Goal: Complete application form

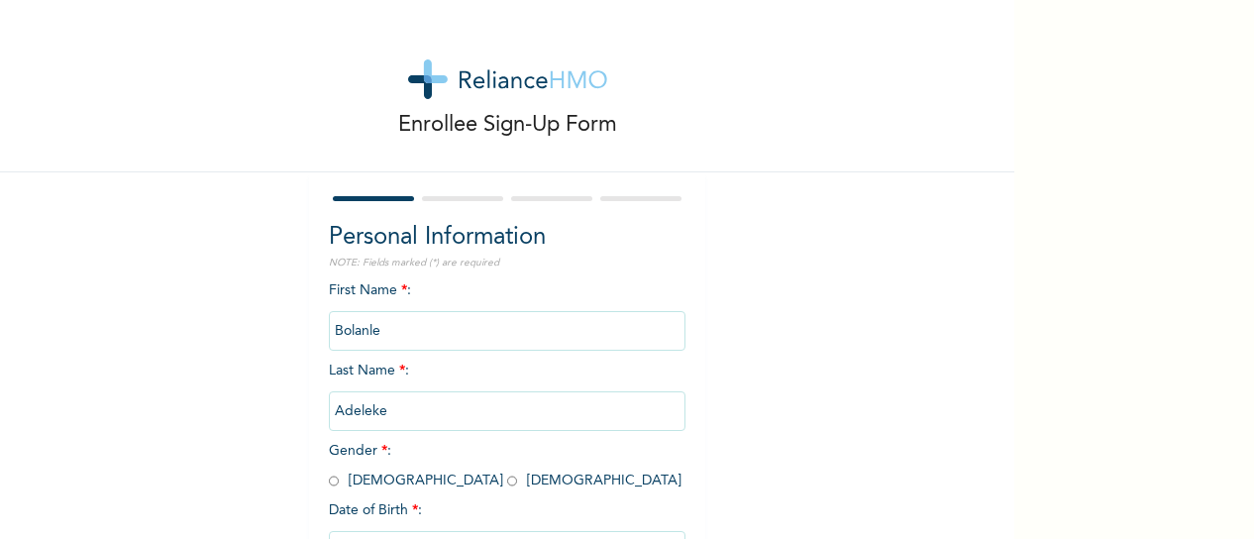
scroll to position [160, 0]
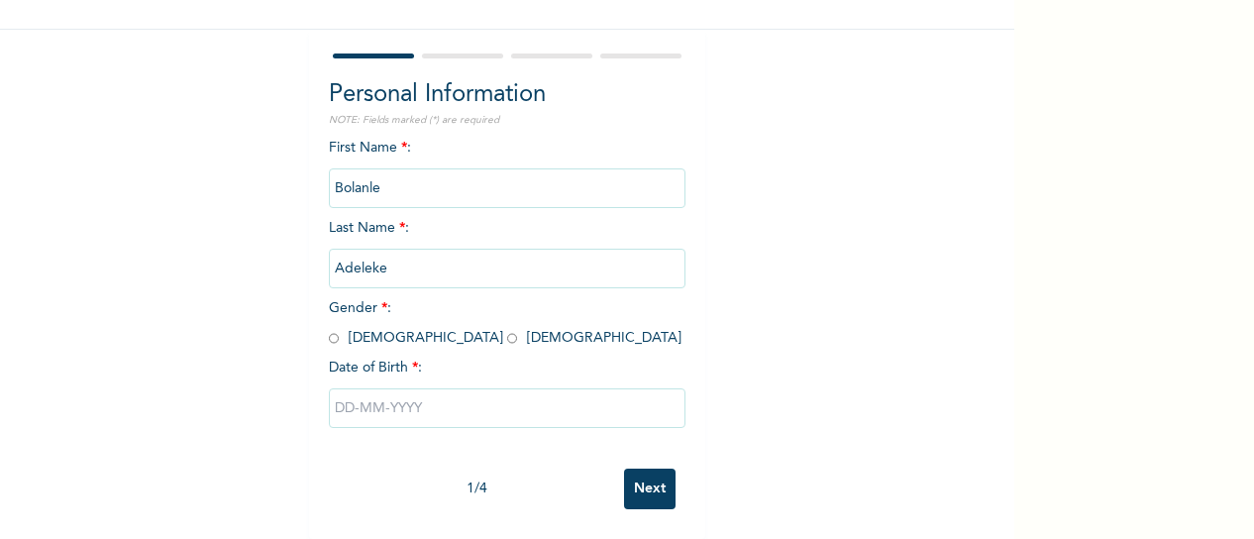
click at [507, 329] on input "radio" at bounding box center [512, 338] width 10 height 19
radio input "true"
click at [336, 397] on input "text" at bounding box center [507, 408] width 357 height 40
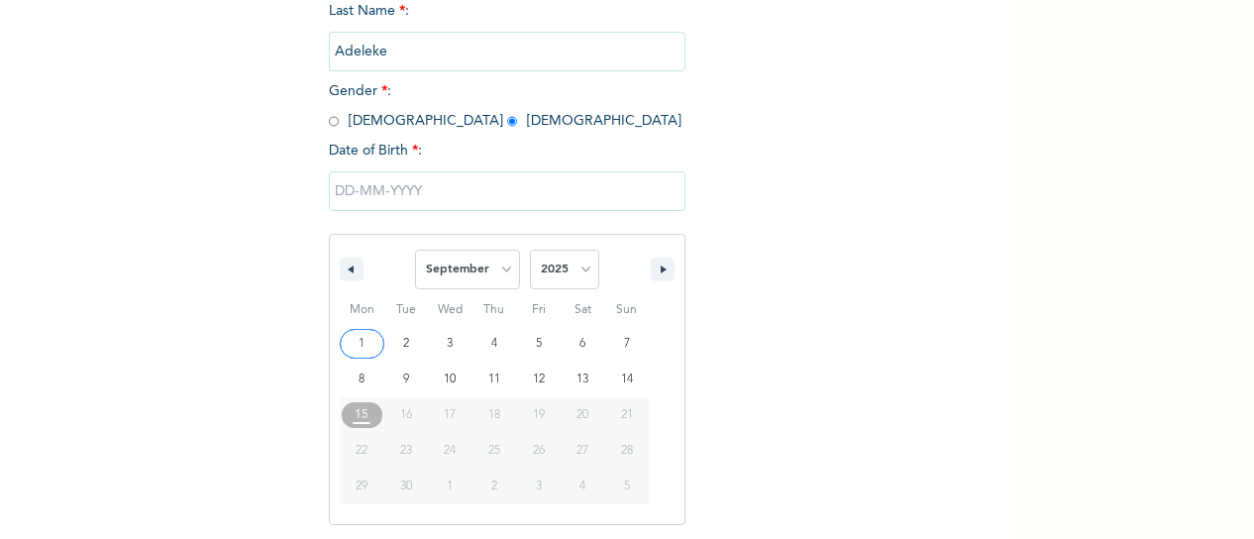
scroll to position [363, 0]
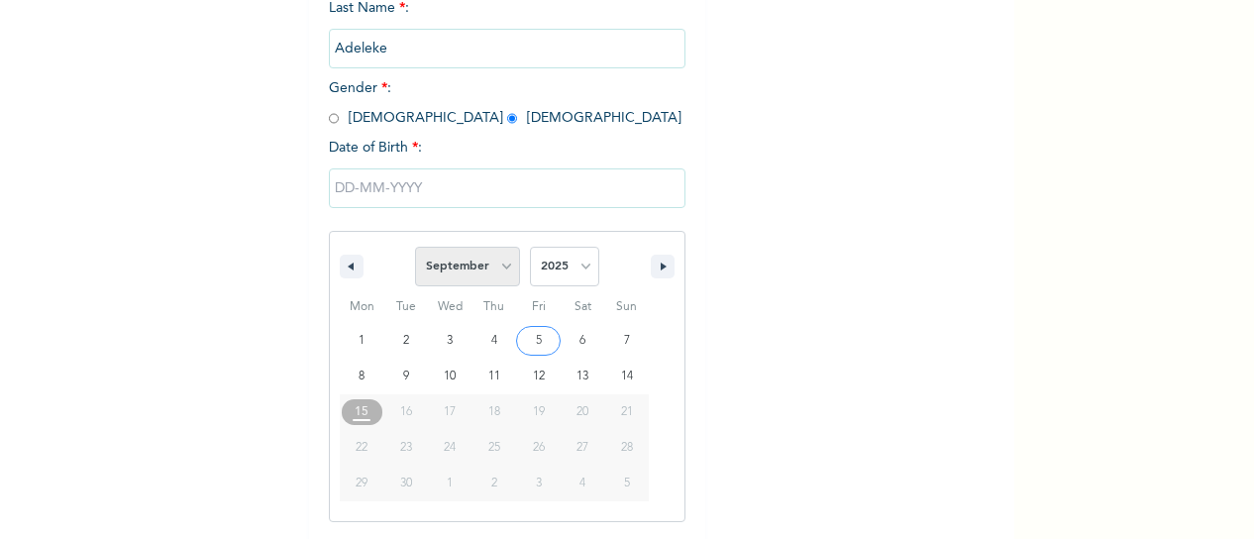
click at [492, 266] on select "January February March April May June July August September October November De…" at bounding box center [467, 267] width 105 height 40
click at [415, 249] on select "January February March April May June July August September October November De…" at bounding box center [467, 267] width 105 height 40
click at [497, 266] on select "January February March April May June July August September October November De…" at bounding box center [467, 267] width 105 height 40
click at [415, 249] on select "January February March April May June July August September October November De…" at bounding box center [467, 267] width 105 height 40
select select "8"
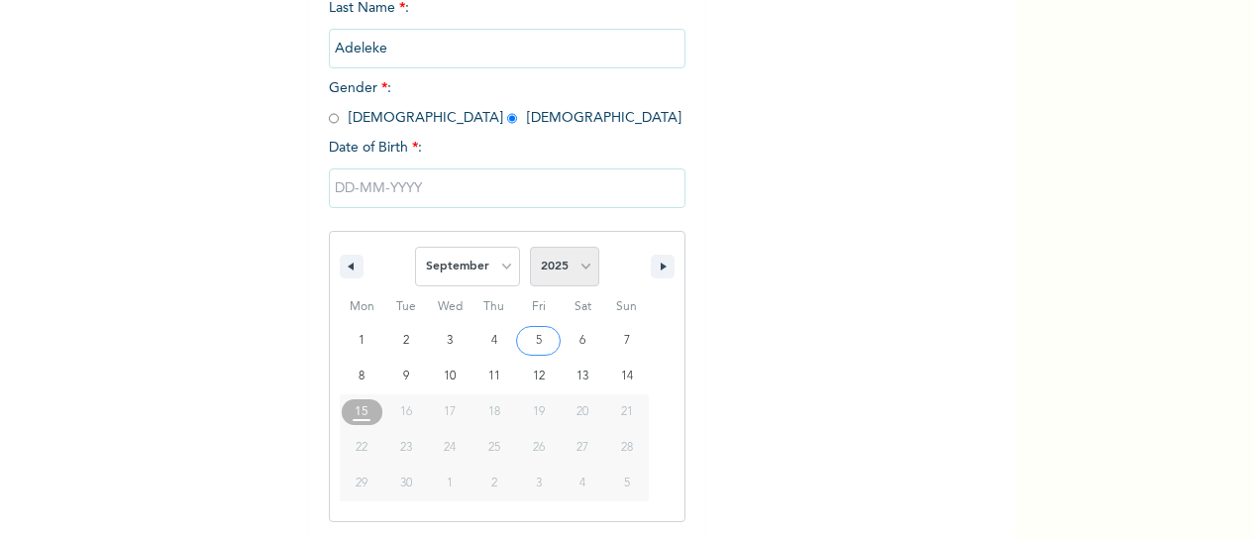
click at [576, 266] on select "2025 2024 2023 2022 2021 2020 2019 2018 2017 2016 2015 2014 2013 2012 2011 2010…" at bounding box center [564, 267] width 69 height 40
select select "2003"
click at [530, 249] on select "2025 2024 2023 2022 2021 2020 2019 2018 2017 2016 2015 2014 2013 2012 2011 2010…" at bounding box center [564, 267] width 69 height 40
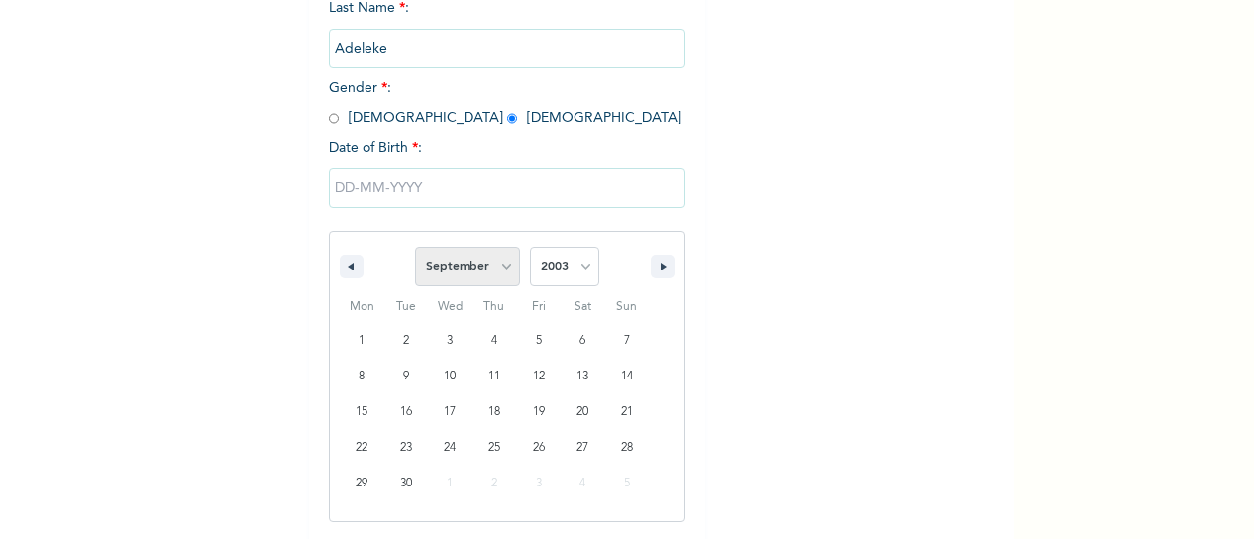
click at [505, 266] on select "January February March April May June July August September October November De…" at bounding box center [467, 267] width 105 height 40
select select "9"
click at [415, 249] on select "January February March April May June July August September October November De…" at bounding box center [467, 267] width 105 height 40
type input "[DATE]"
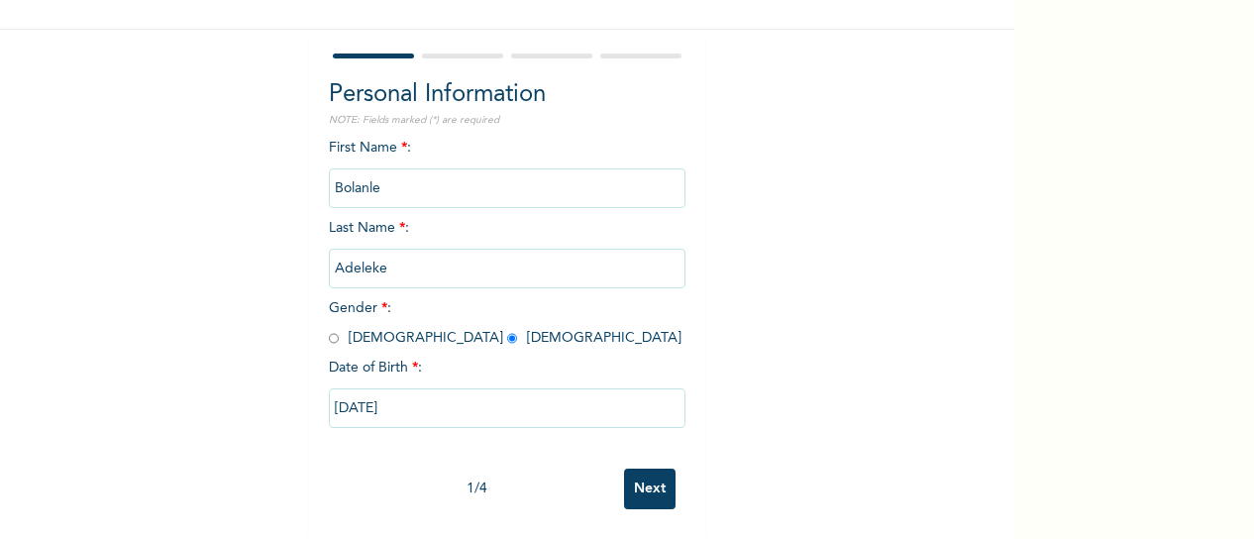
scroll to position [160, 0]
click at [656, 469] on input "Next" at bounding box center [650, 488] width 52 height 41
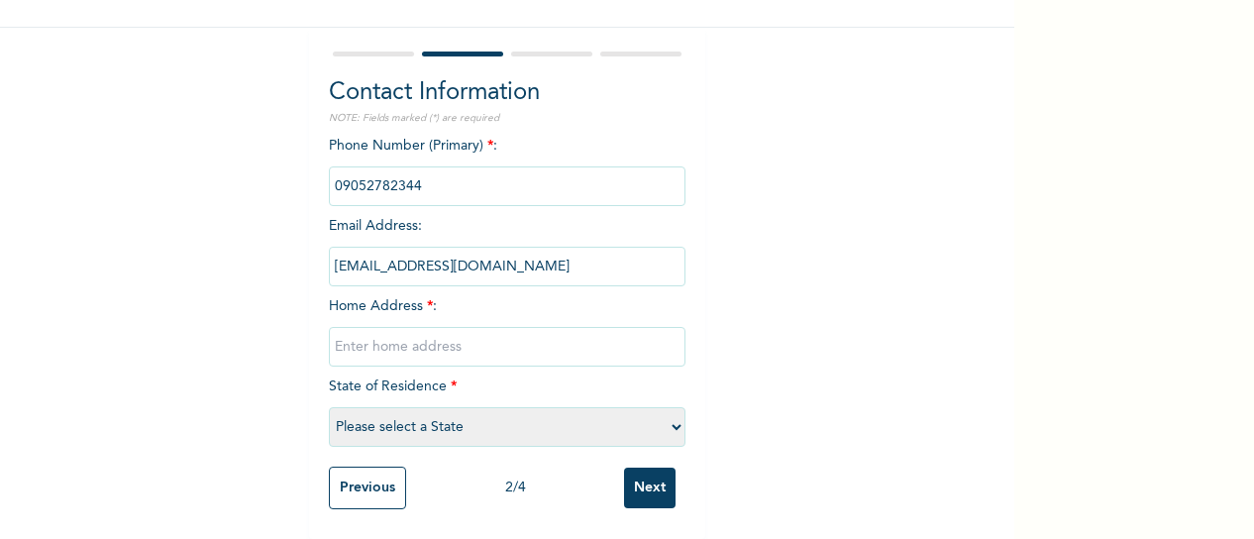
click at [404, 334] on input "text" at bounding box center [507, 347] width 357 height 40
type input "[STREET_ADDRESS][PERSON_NAME]."
click at [372, 413] on select "Please select a State [PERSON_NAME] (FCT) [PERSON_NAME] Ibom [GEOGRAPHIC_DATA] …" at bounding box center [507, 427] width 357 height 40
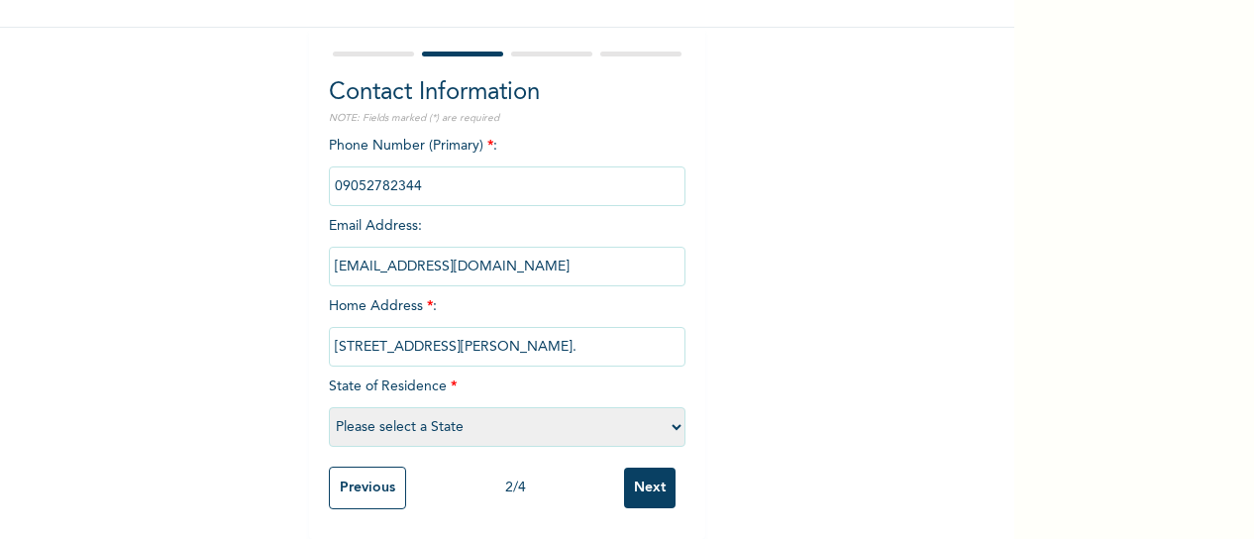
click at [672, 415] on select "Please select a State [PERSON_NAME] (FCT) [PERSON_NAME] Ibom [GEOGRAPHIC_DATA] …" at bounding box center [507, 427] width 357 height 40
select select "25"
click at [329, 407] on select "Please select a State [PERSON_NAME] (FCT) [PERSON_NAME] Ibom [GEOGRAPHIC_DATA] …" at bounding box center [507, 427] width 357 height 40
click at [651, 468] on input "Next" at bounding box center [650, 488] width 52 height 41
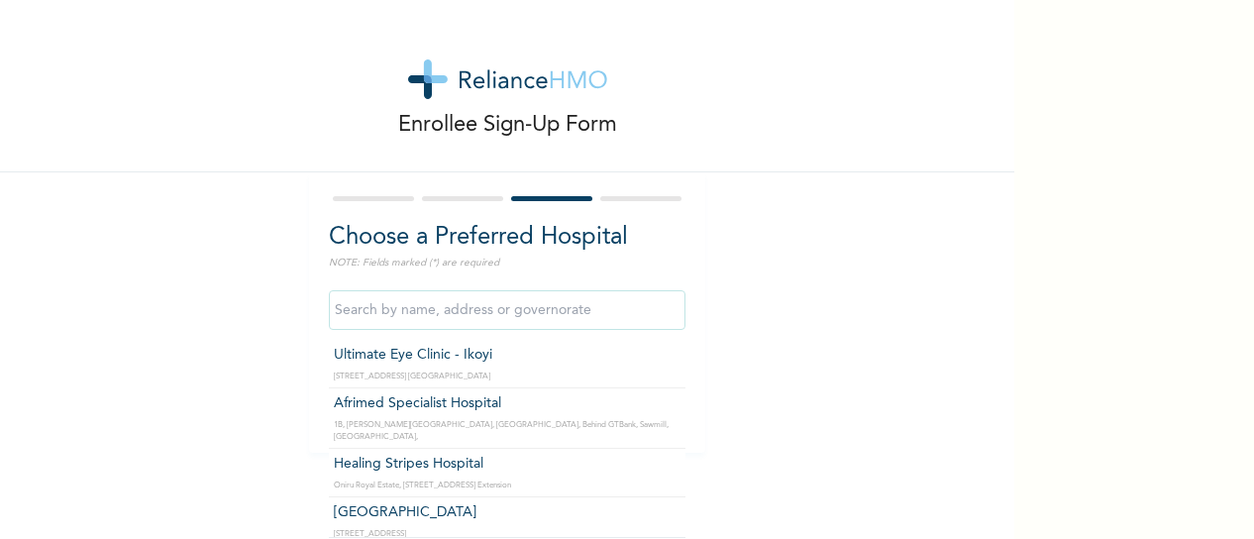
click at [526, 310] on input "text" at bounding box center [507, 310] width 357 height 40
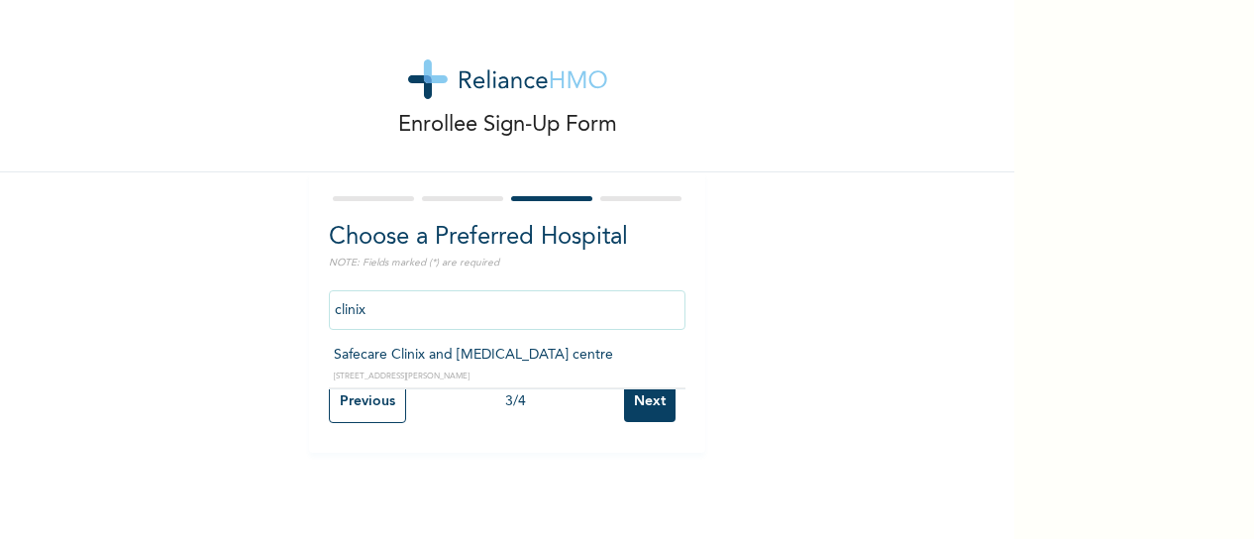
type input "Safecare Clinix and [MEDICAL_DATA] centre"
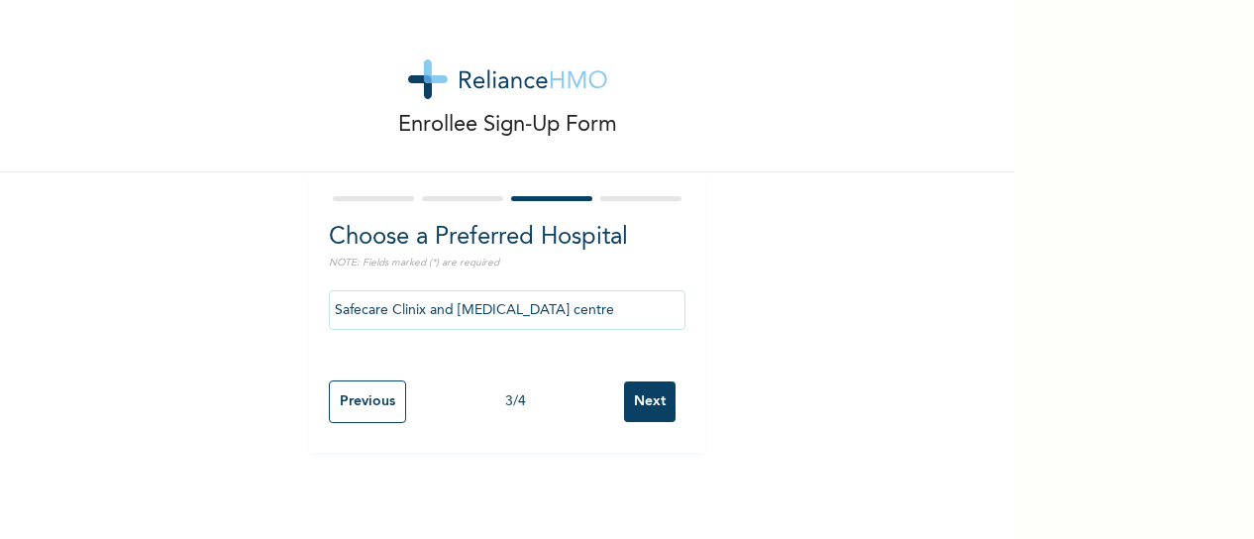
drag, startPoint x: 324, startPoint y: 345, endPoint x: 582, endPoint y: 308, distance: 261.1
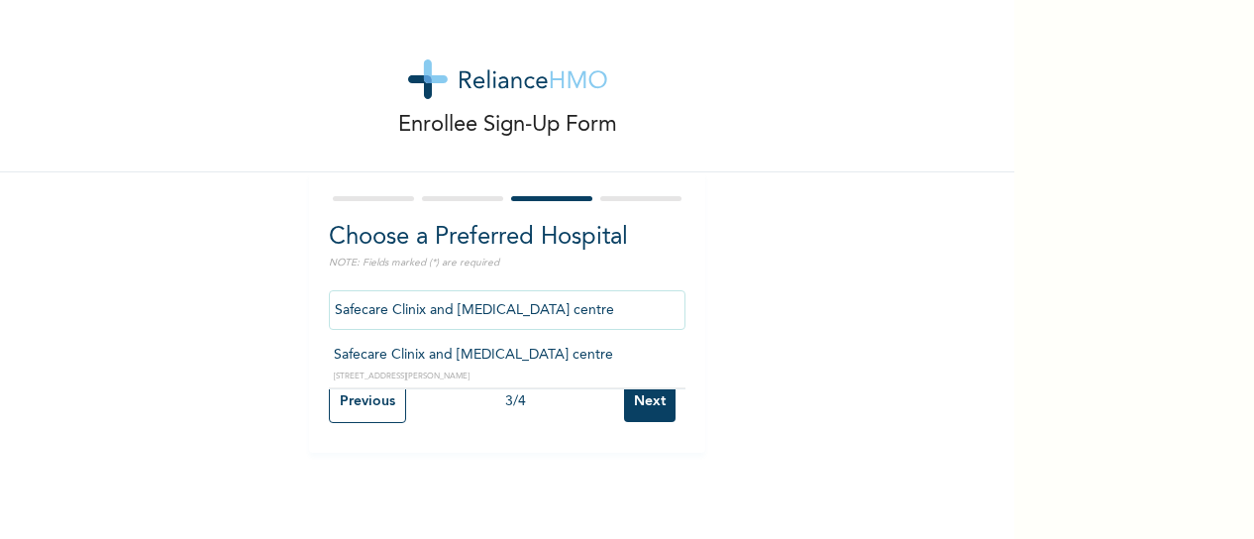
click at [582, 308] on input "Safecare Clinix and [MEDICAL_DATA] centre" at bounding box center [507, 310] width 357 height 40
drag, startPoint x: 569, startPoint y: 310, endPoint x: 323, endPoint y: 310, distance: 245.6
click at [329, 310] on input "Safecare Clinix and [MEDICAL_DATA] centre" at bounding box center [507, 310] width 357 height 40
type input "[GEOGRAPHIC_DATA]"
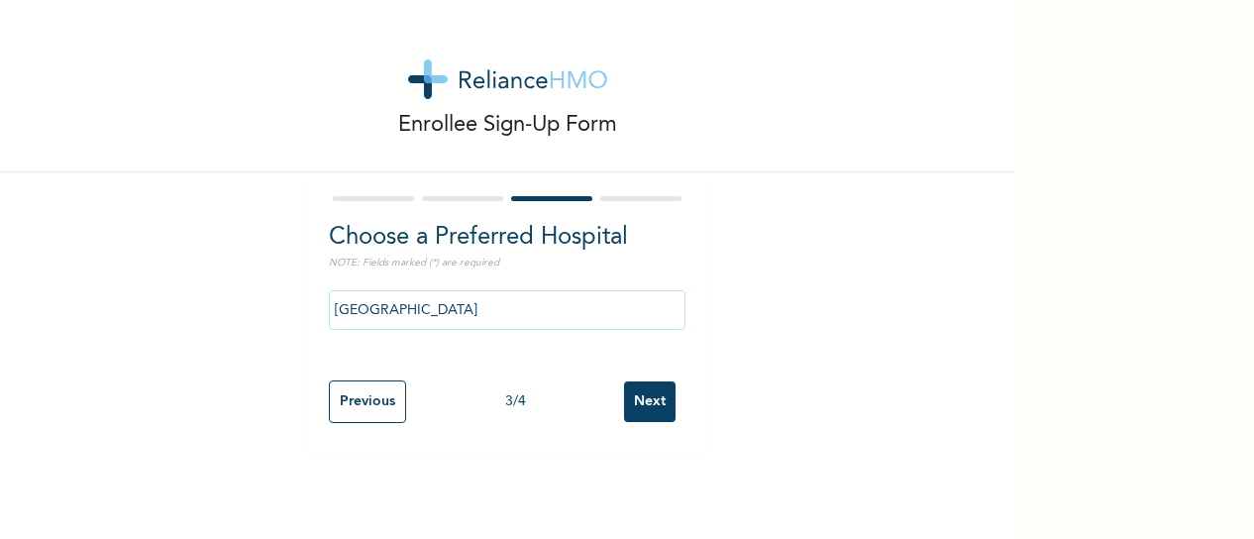
click at [638, 391] on input "Next" at bounding box center [650, 401] width 52 height 41
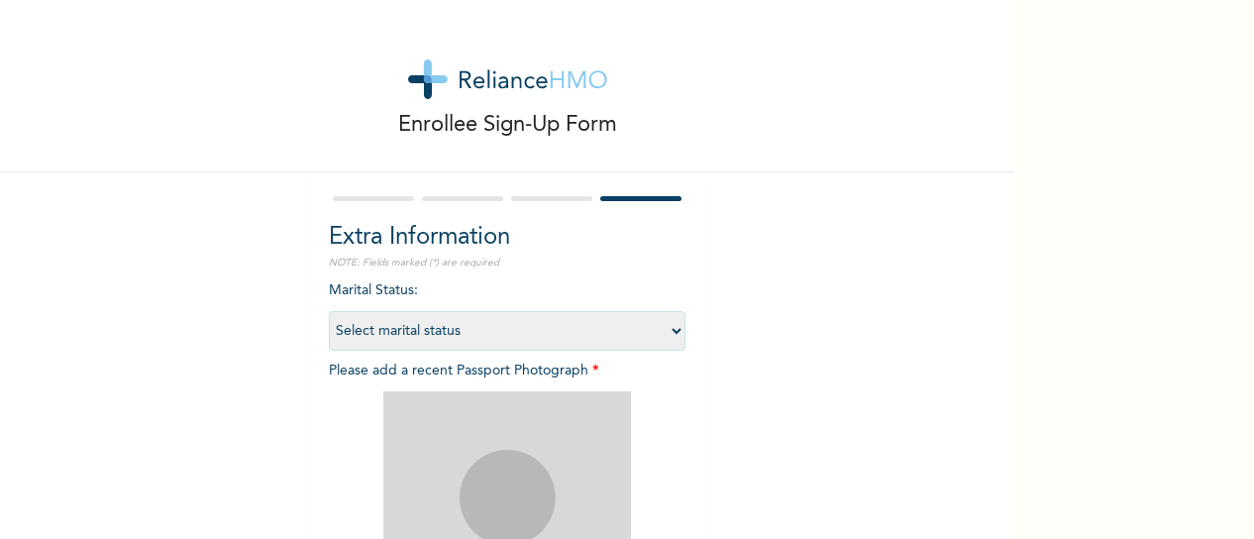
click at [598, 337] on select "Select marital status [DEMOGRAPHIC_DATA] Married [DEMOGRAPHIC_DATA] Widow/[DEMO…" at bounding box center [507, 331] width 357 height 40
select select "1"
click at [329, 311] on select "Select marital status [DEMOGRAPHIC_DATA] Married [DEMOGRAPHIC_DATA] Widow/[DEMO…" at bounding box center [507, 331] width 357 height 40
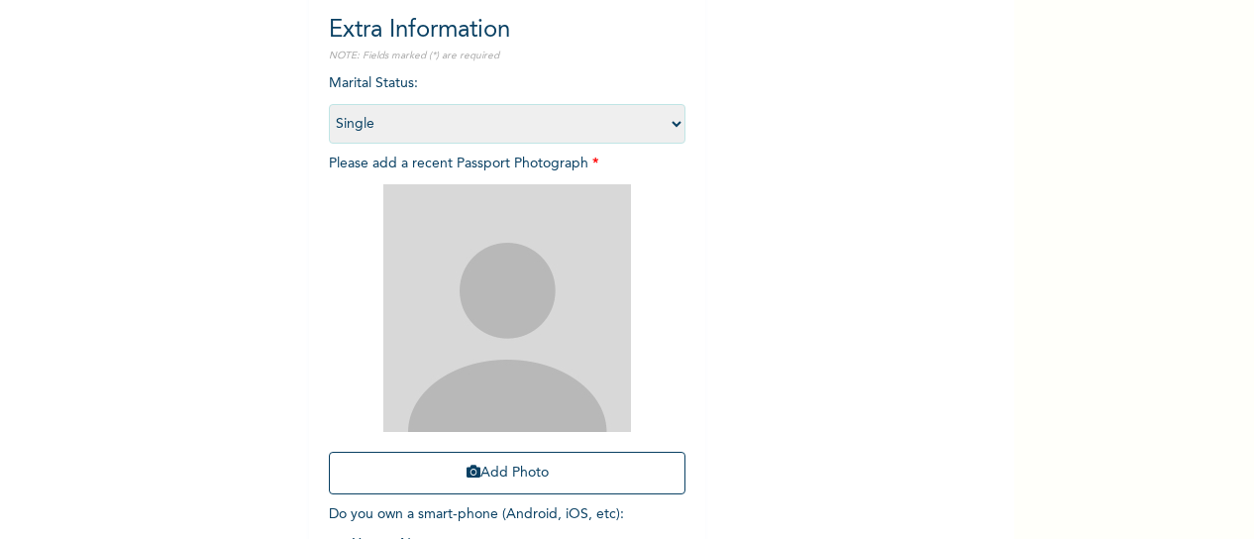
scroll to position [209, 0]
click at [459, 294] on img at bounding box center [507, 306] width 248 height 248
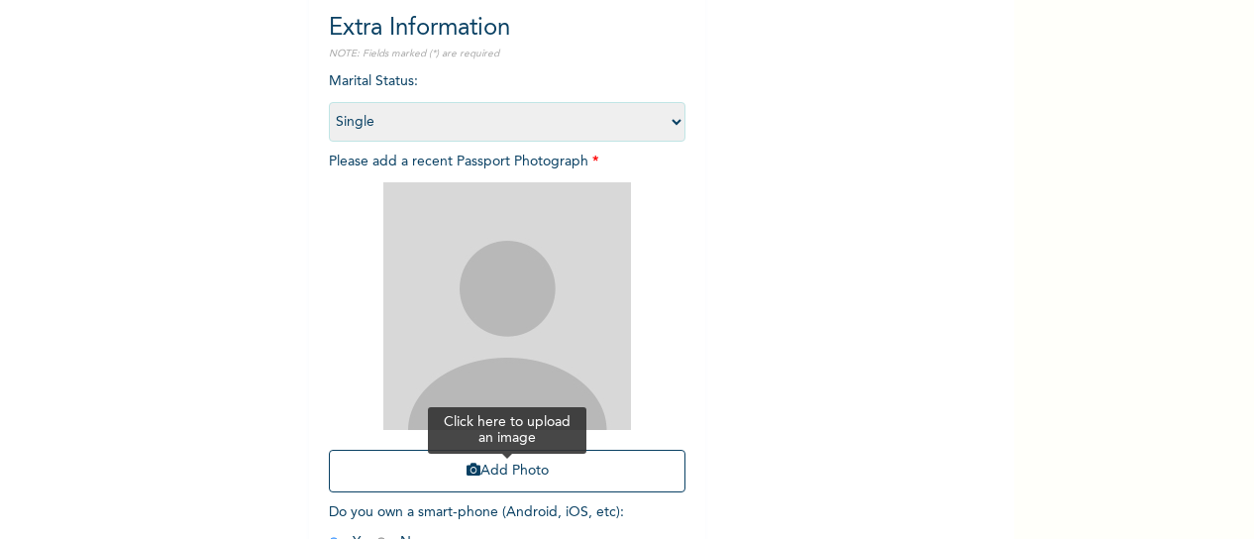
click at [456, 468] on button "Add Photo" at bounding box center [507, 471] width 357 height 43
click at [461, 460] on button "Add Photo" at bounding box center [507, 471] width 357 height 43
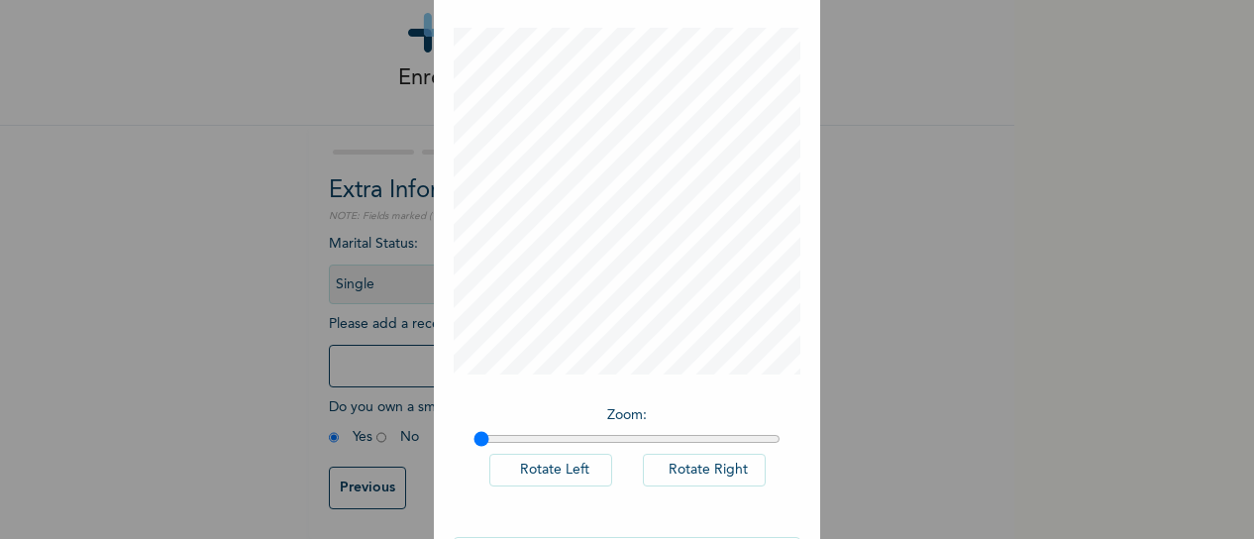
scroll to position [84, 0]
drag, startPoint x: 469, startPoint y: 439, endPoint x: 441, endPoint y: 437, distance: 28.8
click at [473, 437] on input "range" at bounding box center [626, 438] width 307 height 16
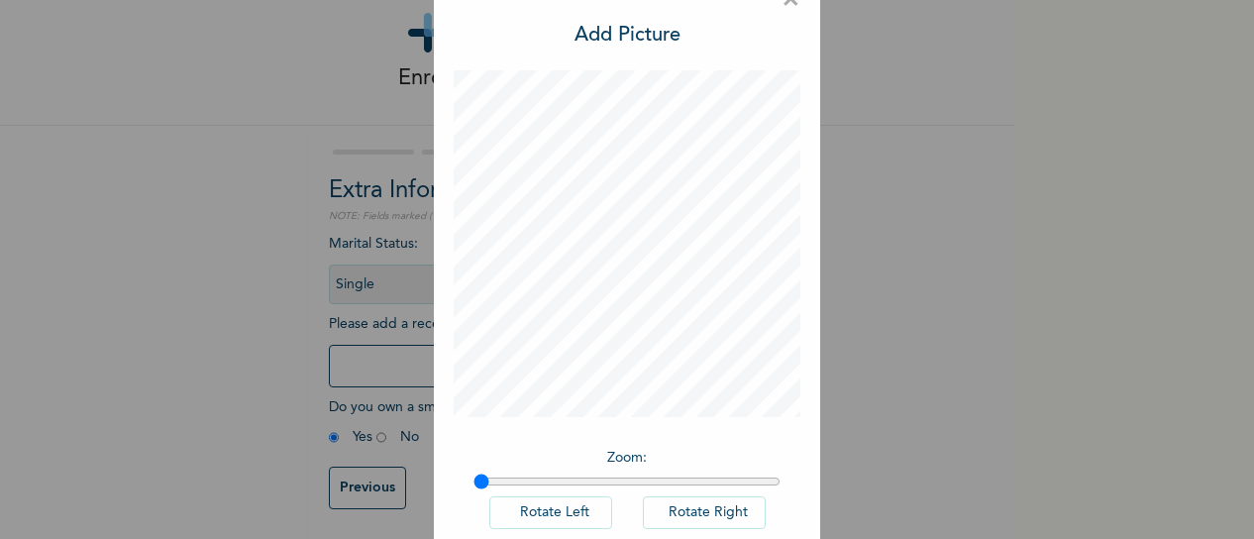
scroll to position [0, 0]
click at [850, 221] on div "× Add Picture Zoom : Rotate Left Rotate Right DONE" at bounding box center [627, 269] width 1254 height 539
drag, startPoint x: 469, startPoint y: 481, endPoint x: 336, endPoint y: 469, distance: 134.2
click at [473, 473] on input "range" at bounding box center [626, 481] width 307 height 16
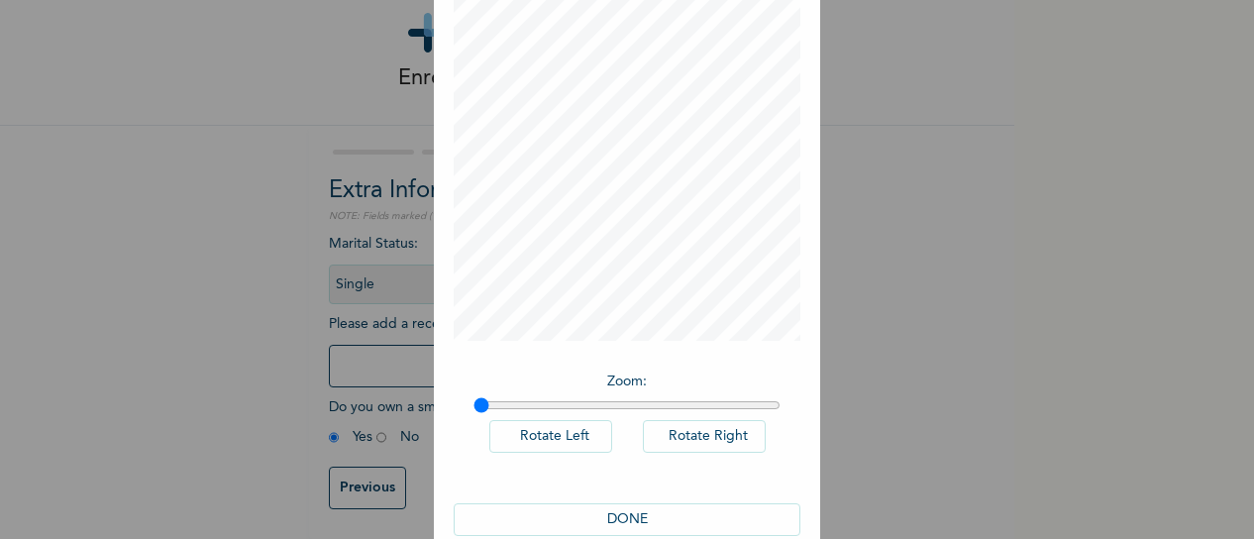
scroll to position [124, 0]
drag, startPoint x: 475, startPoint y: 395, endPoint x: 586, endPoint y: 398, distance: 111.0
type input "1.39"
click at [586, 398] on input "range" at bounding box center [626, 398] width 307 height 16
click at [645, 518] on button "DONE" at bounding box center [627, 512] width 347 height 33
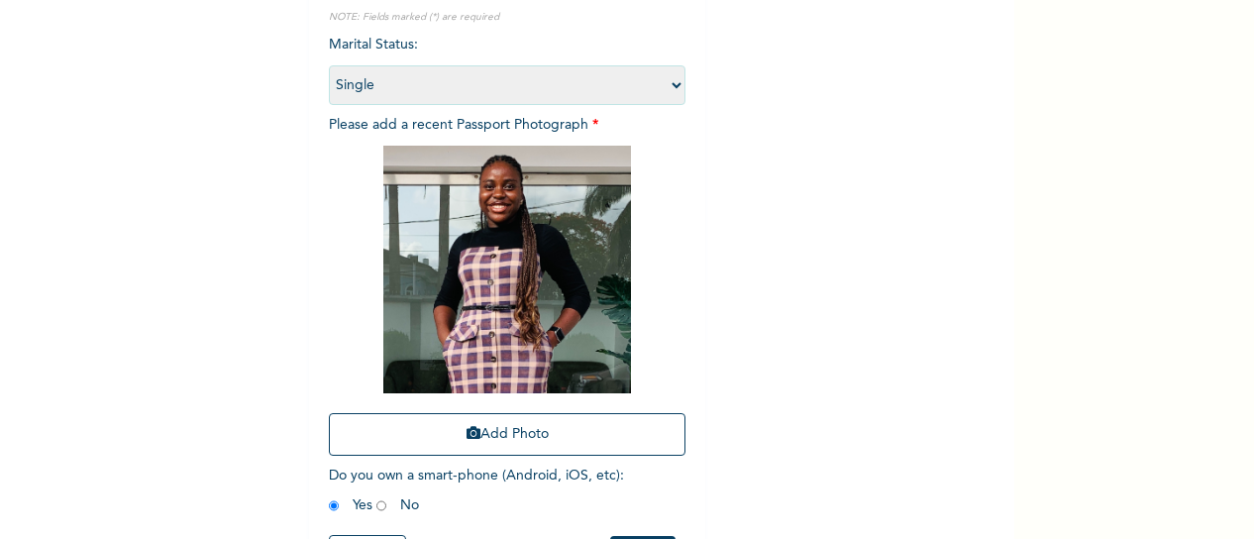
scroll to position [331, 0]
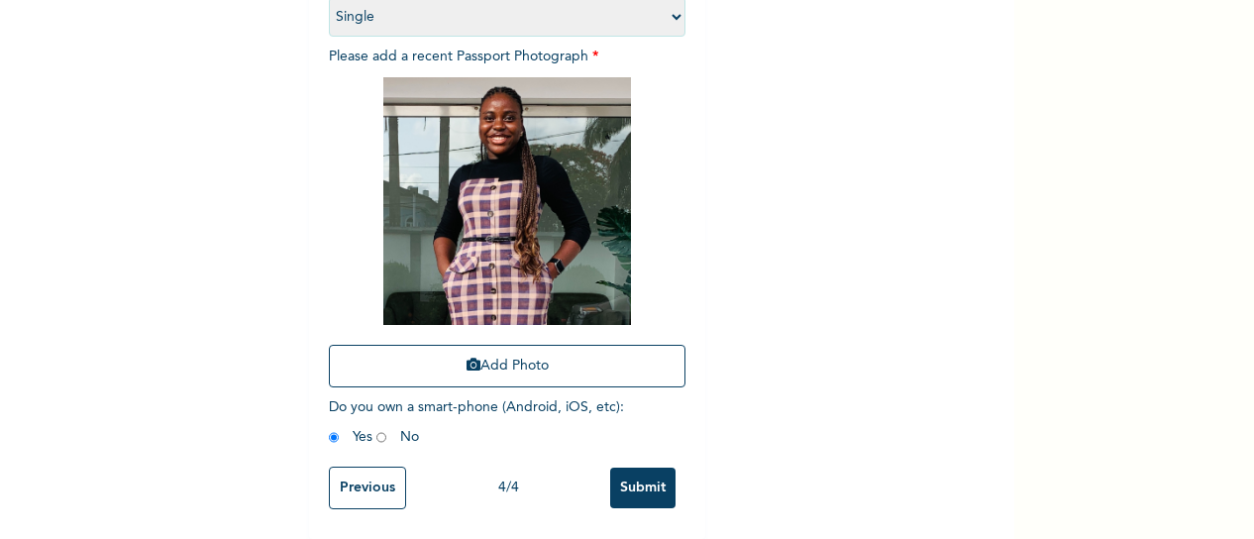
click at [635, 472] on input "Submit" at bounding box center [642, 488] width 65 height 41
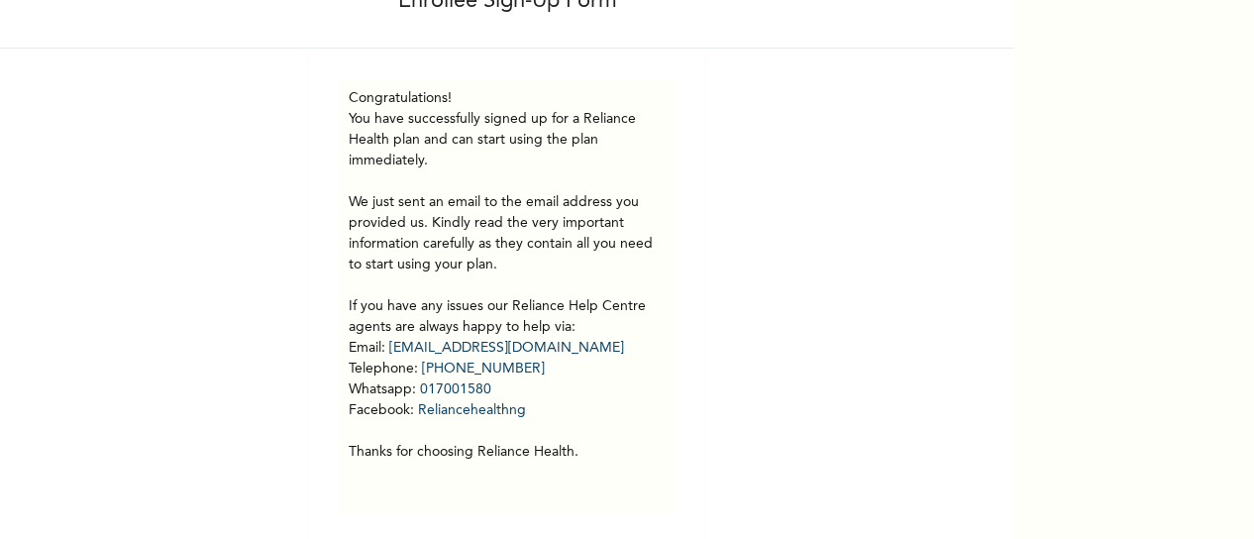
scroll to position [144, 0]
